Goal: Check status: Check status

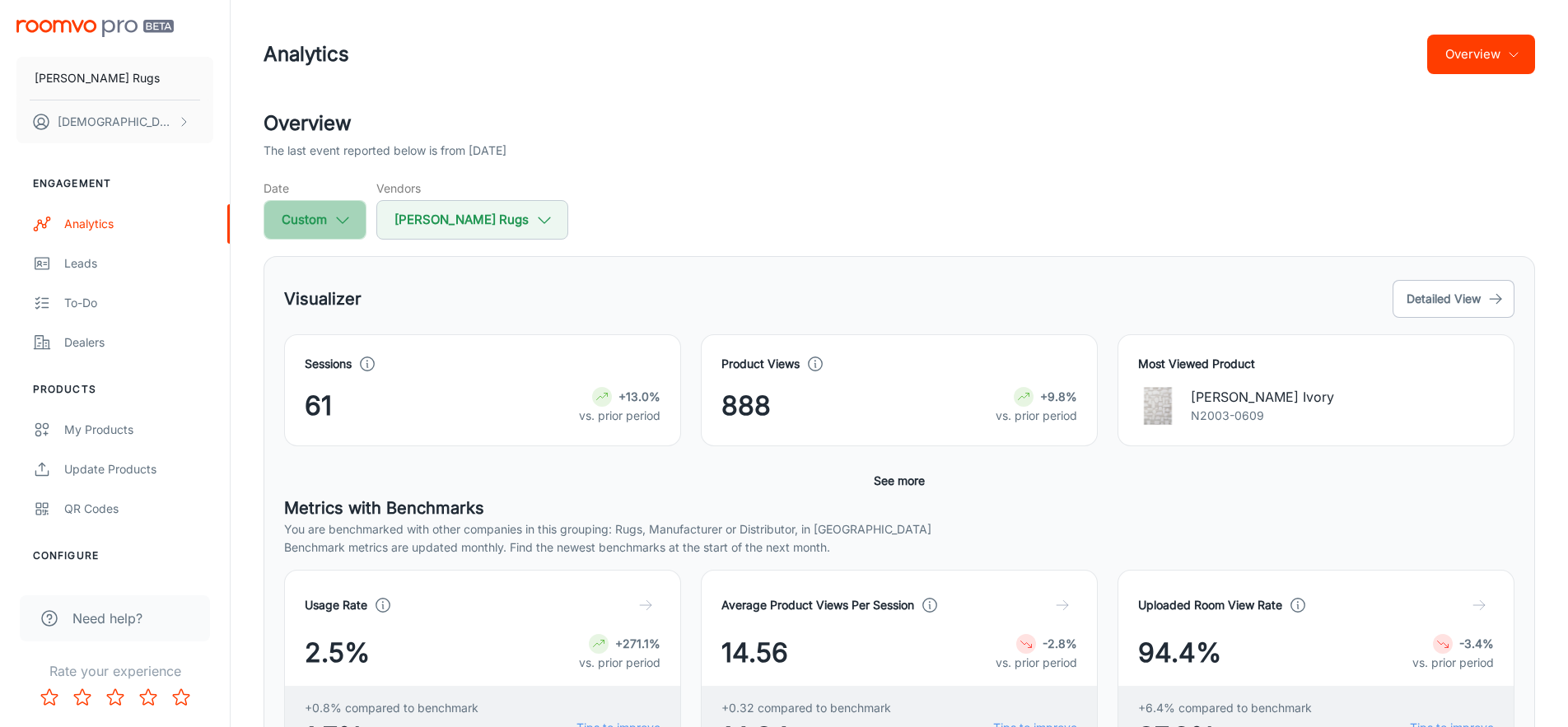
click at [350, 218] on icon "button" at bounding box center [342, 219] width 18 height 18
select select "7"
select select "2025"
select select "7"
select select "2025"
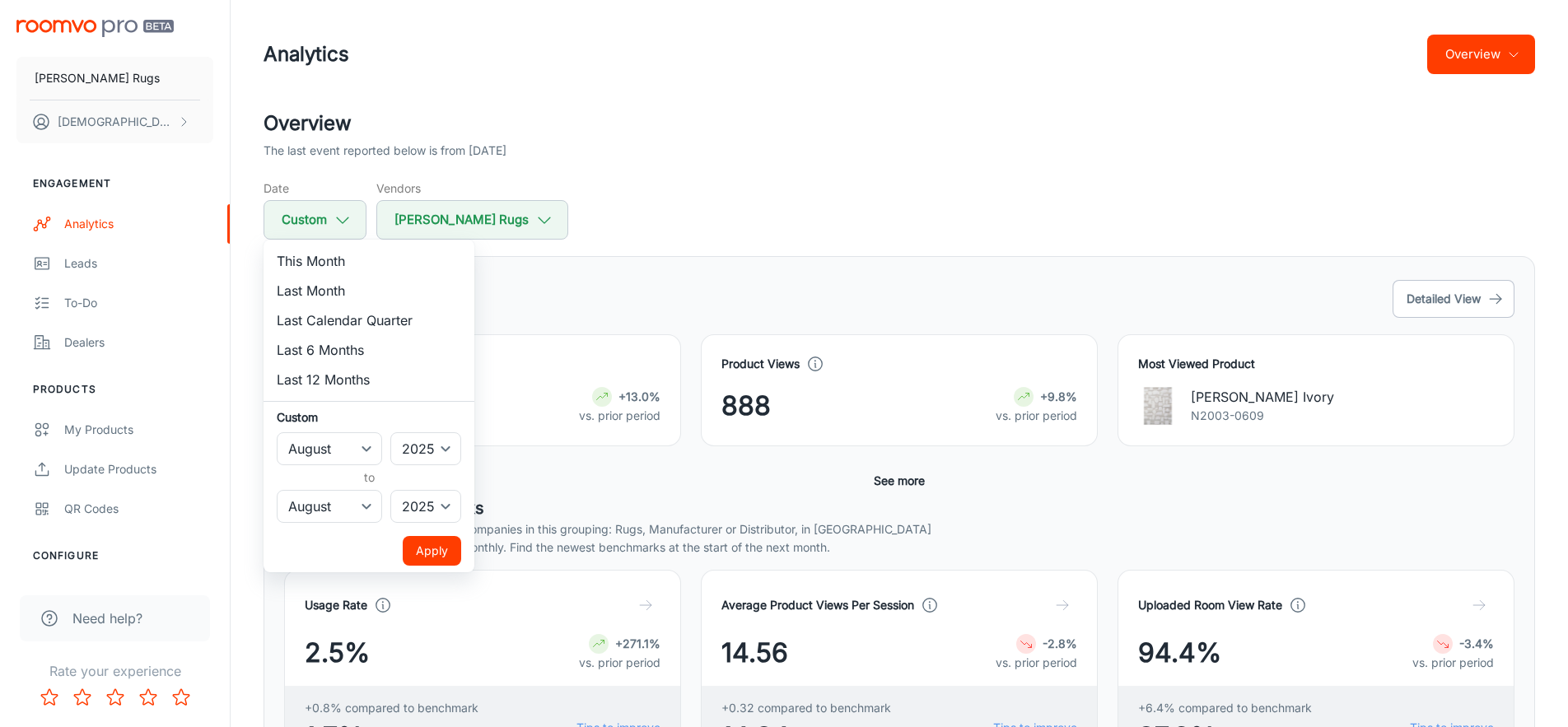
click at [356, 265] on li "This Month" at bounding box center [369, 261] width 211 height 29
select select "9"
click at [433, 554] on button "Apply" at bounding box center [431, 551] width 58 height 29
